Goal: Find specific page/section: Find specific page/section

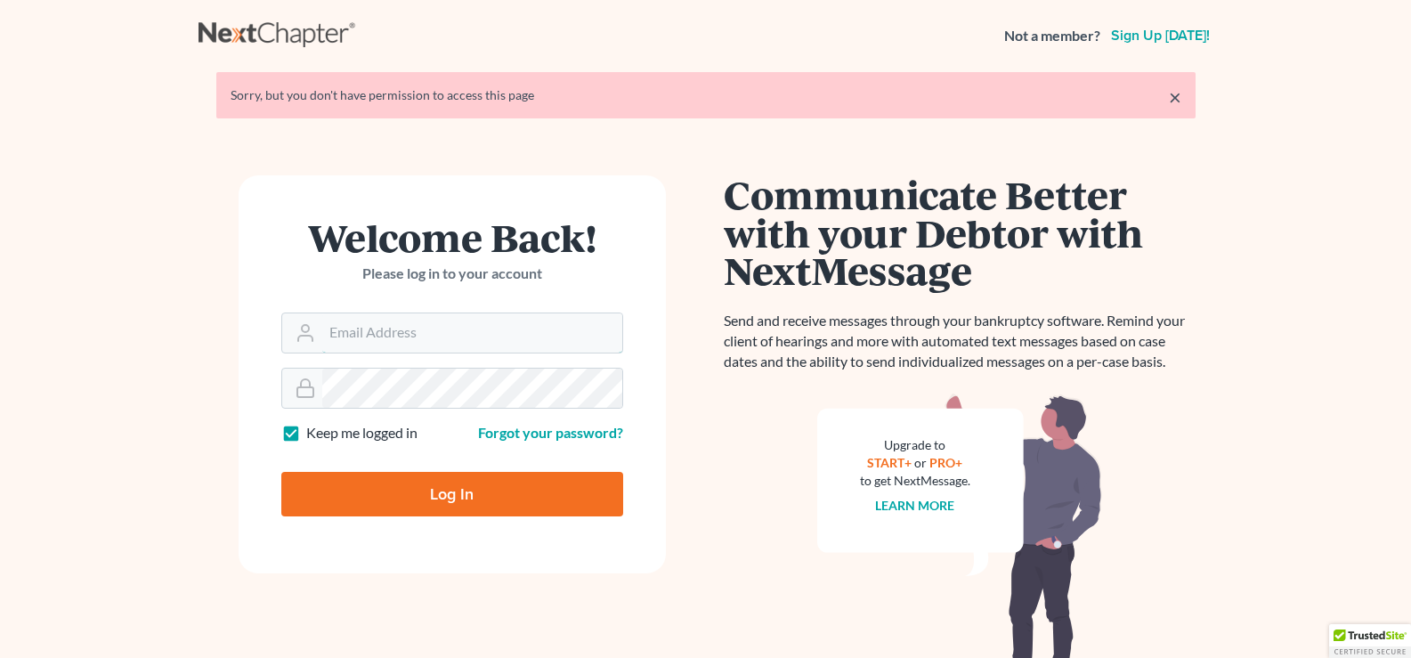
type input "jacqueline@thegorskifirm.com"
click at [467, 502] on input "Log In" at bounding box center [452, 494] width 342 height 44
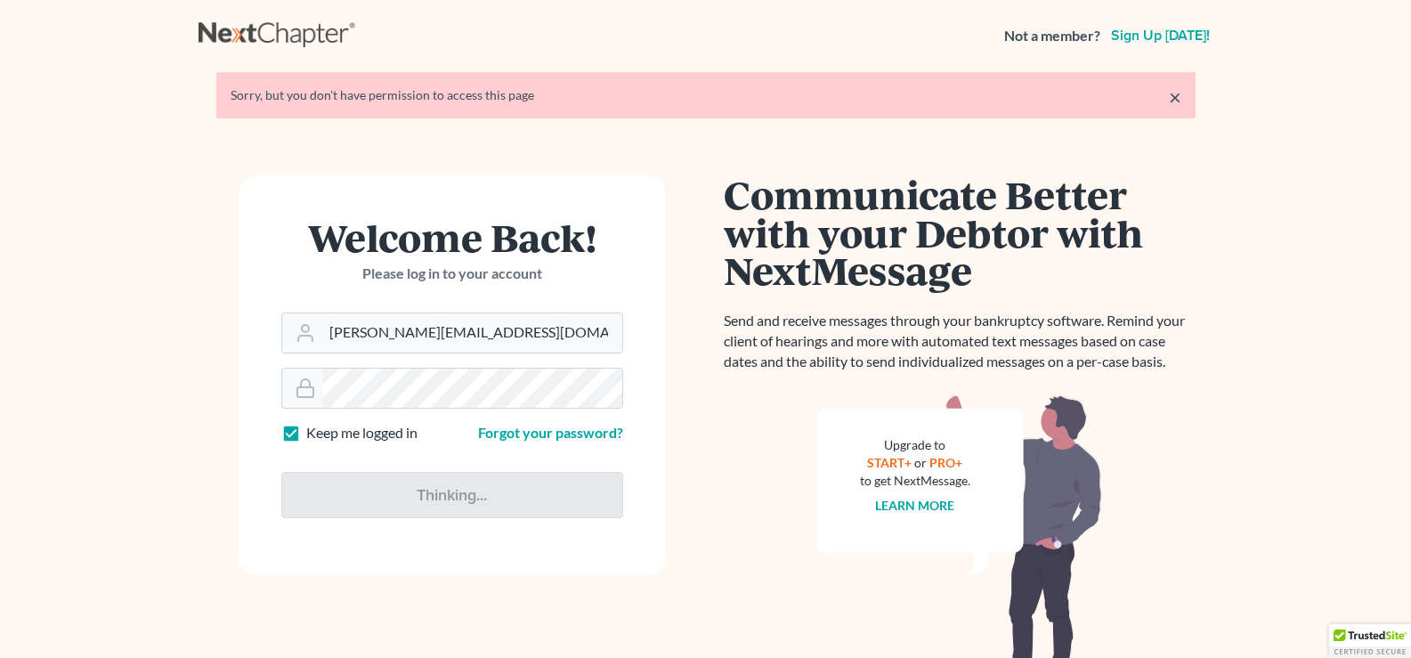
type input "Thinking..."
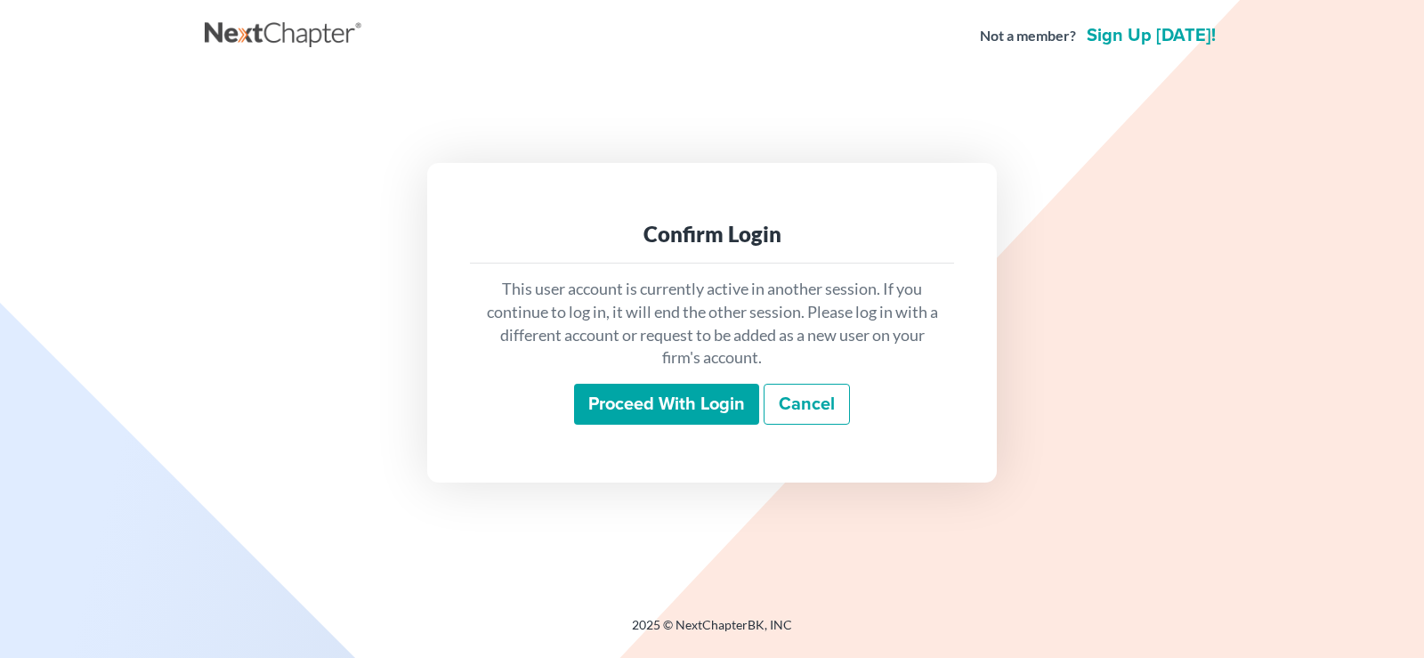
click at [689, 403] on input "Proceed with login" at bounding box center [666, 404] width 185 height 41
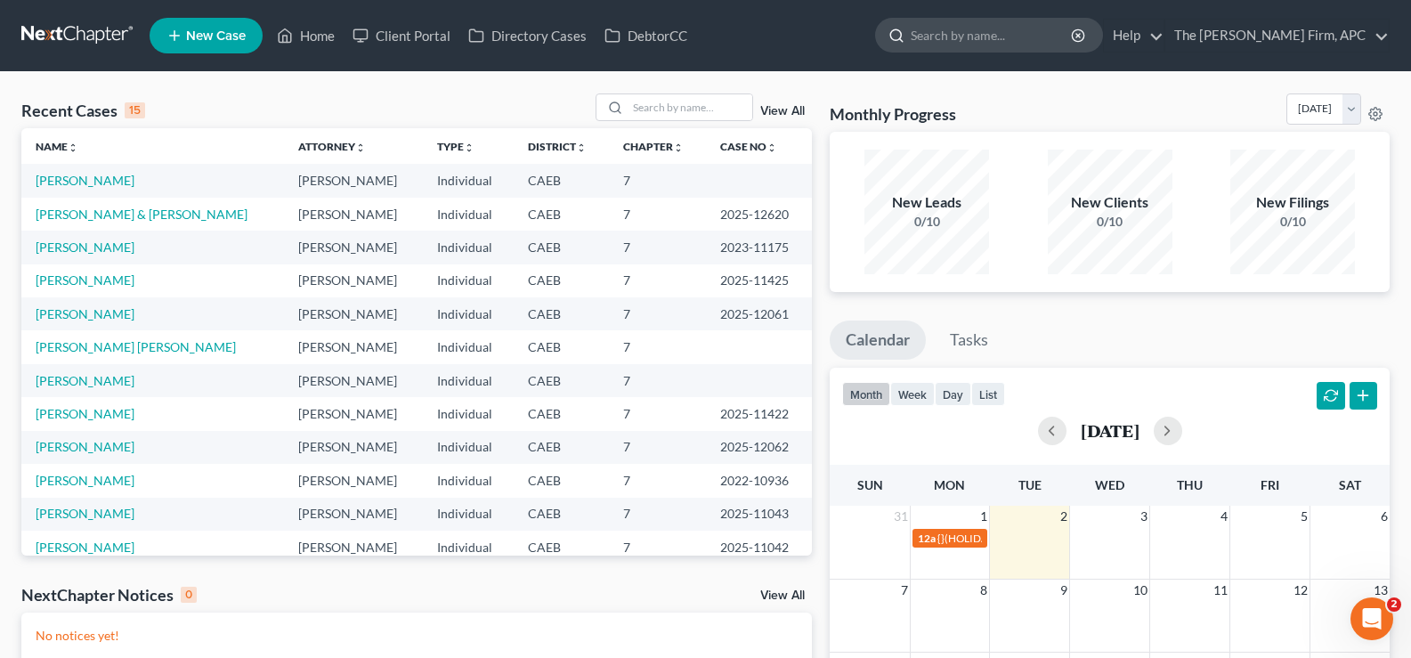
click at [1053, 44] on input "search" at bounding box center [991, 35] width 163 height 33
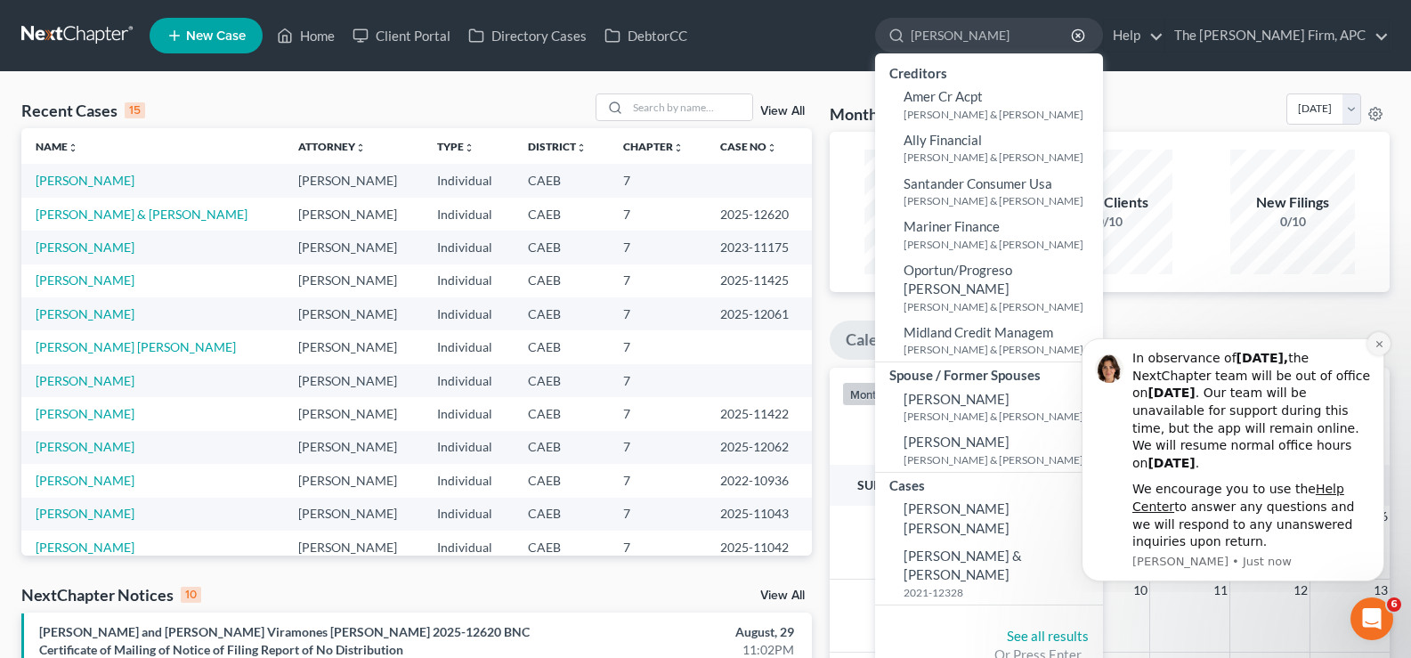
type input "adelita"
click at [1379, 343] on icon "Dismiss notification" at bounding box center [1378, 344] width 6 height 6
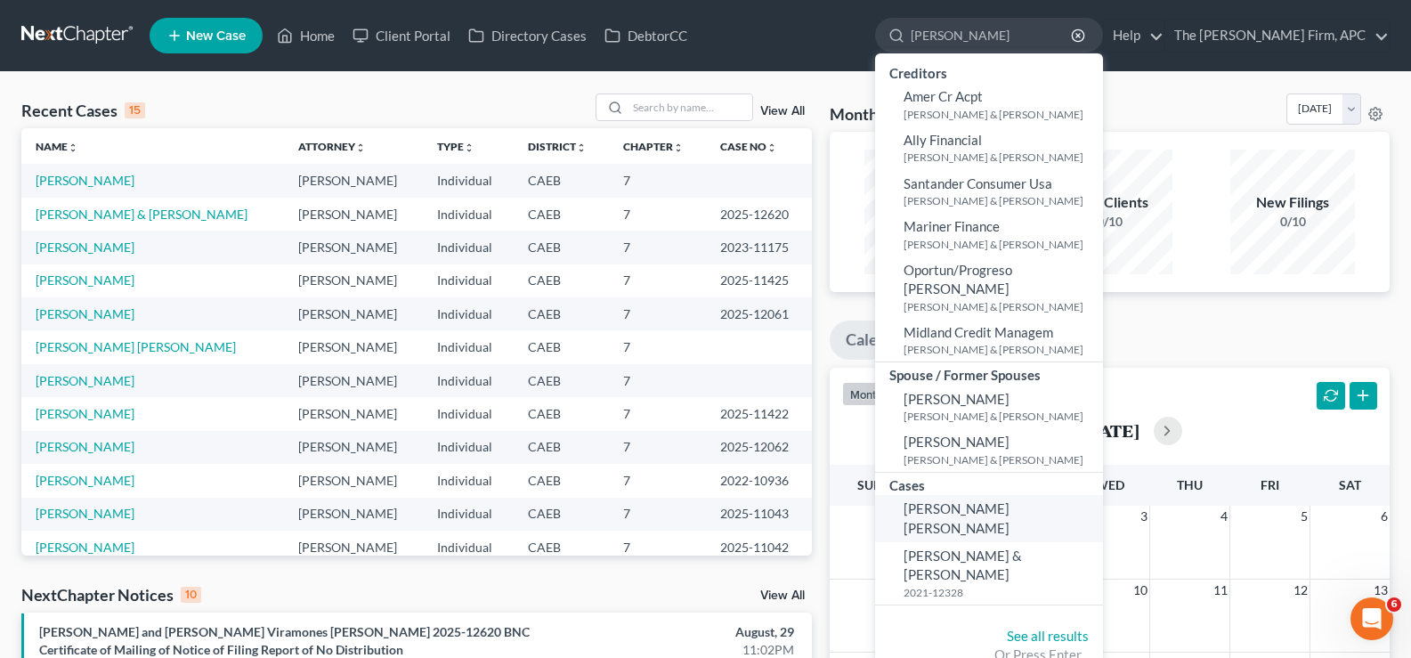
click at [1009, 500] on span "Flores Qunitero, Adelita" at bounding box center [956, 517] width 106 height 35
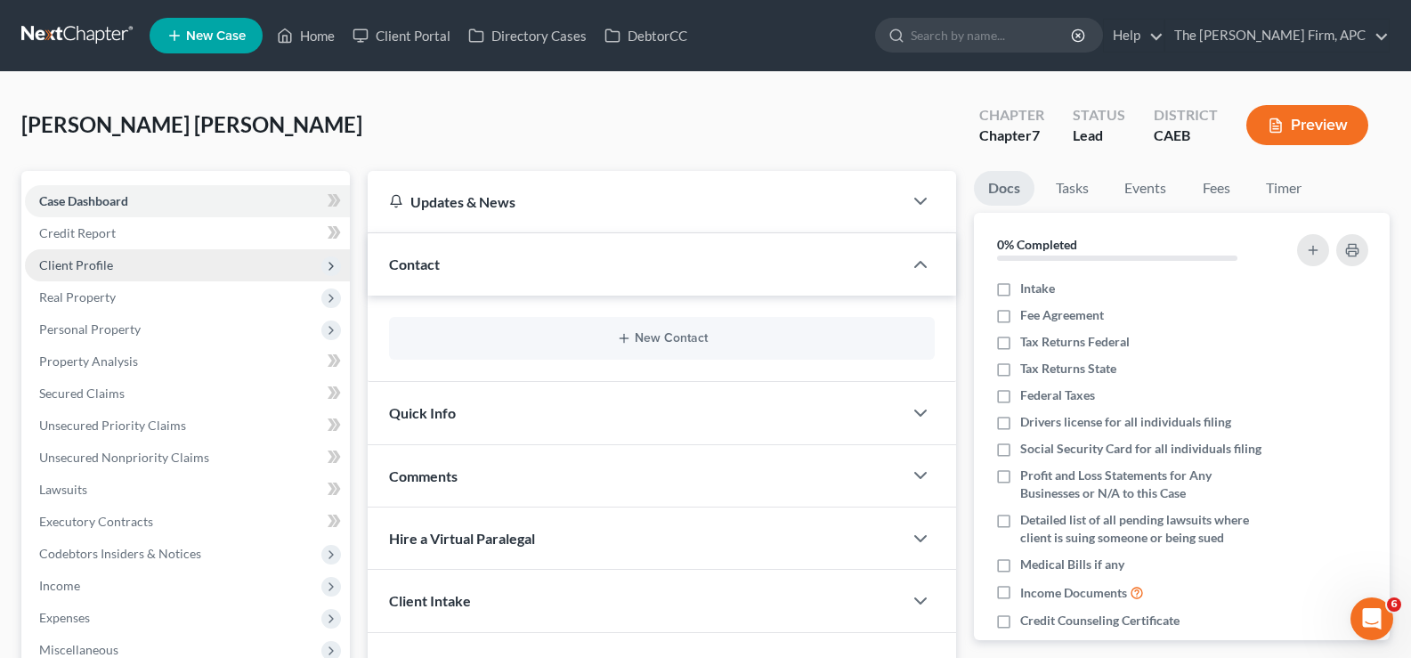
click at [112, 268] on span "Client Profile" at bounding box center [187, 265] width 325 height 32
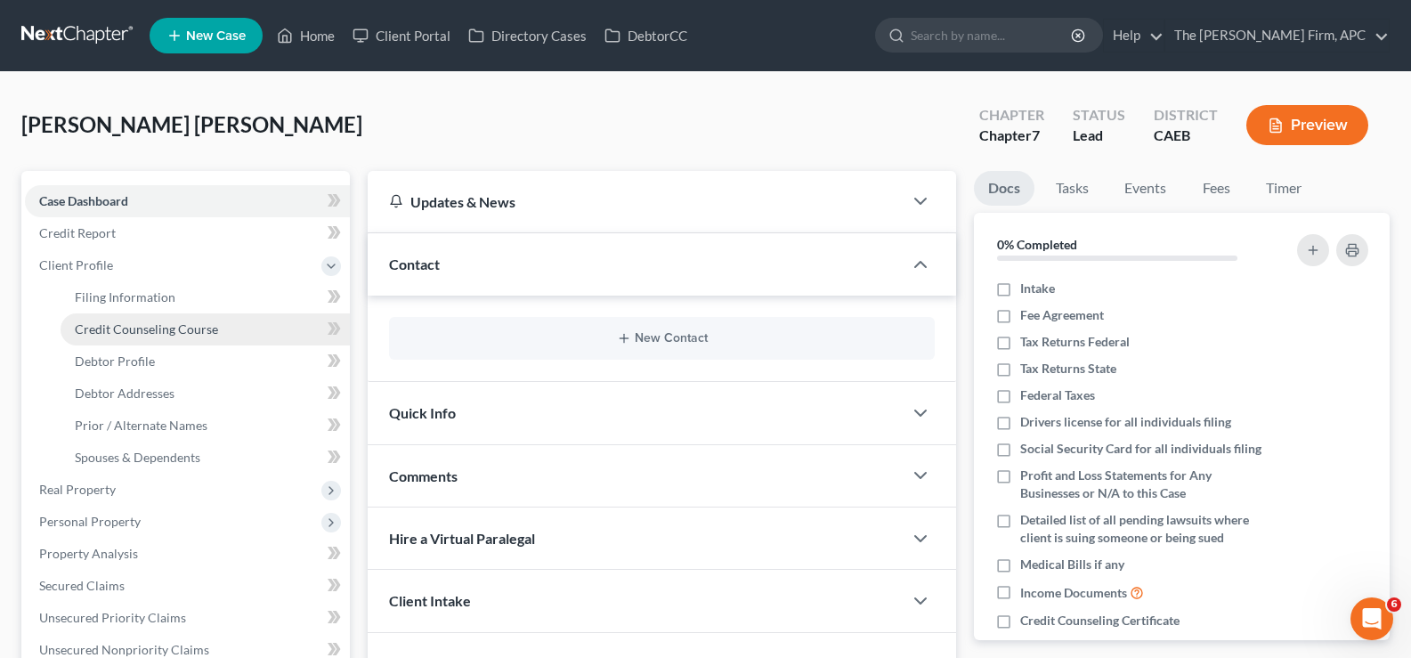
click at [117, 321] on span "Credit Counseling Course" at bounding box center [146, 328] width 143 height 15
